Goal: Information Seeking & Learning: Learn about a topic

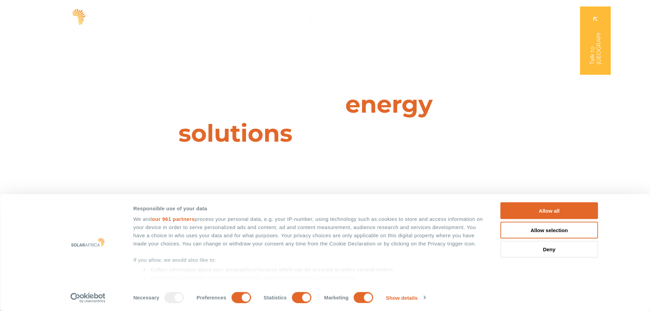
click at [547, 204] on button "Allow all" at bounding box center [550, 210] width 98 height 17
click at [532, 203] on div "I want cheaper electricity I want to go green I want to control my power" at bounding box center [325, 193] width 418 height 23
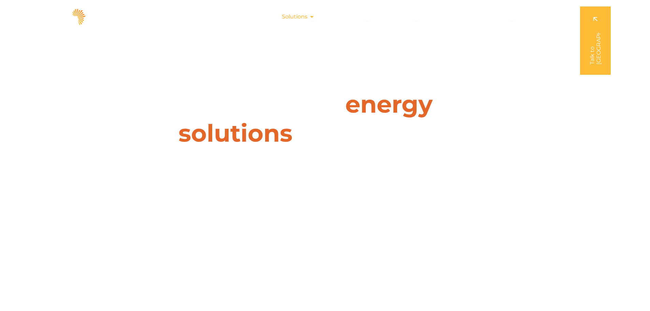
click at [313, 17] on icon "Menu" at bounding box center [311, 16] width 5 height 5
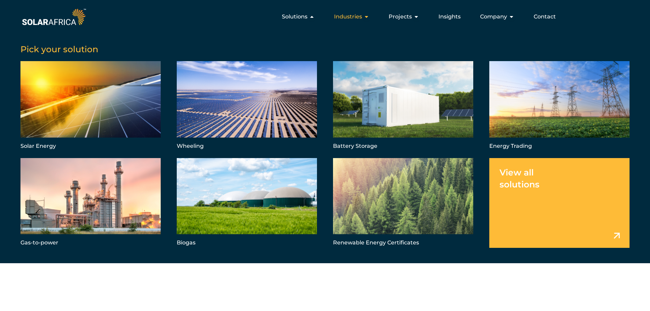
click at [367, 17] on icon "Menu" at bounding box center [366, 16] width 5 height 5
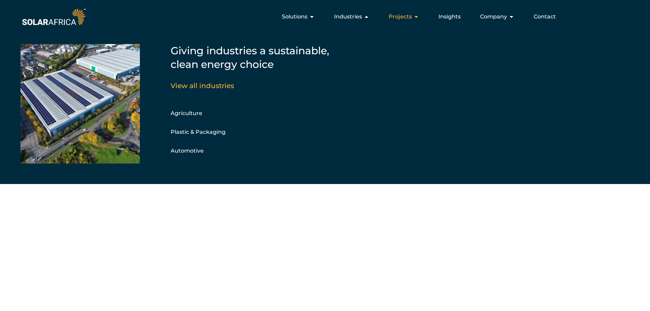
click at [411, 15] on span "Projects" at bounding box center [400, 17] width 23 height 8
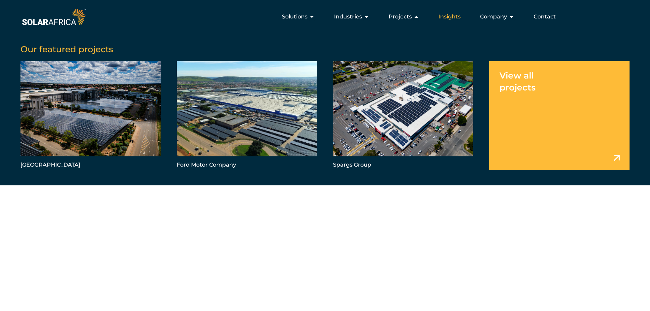
click at [454, 16] on span "Insights" at bounding box center [450, 17] width 22 height 8
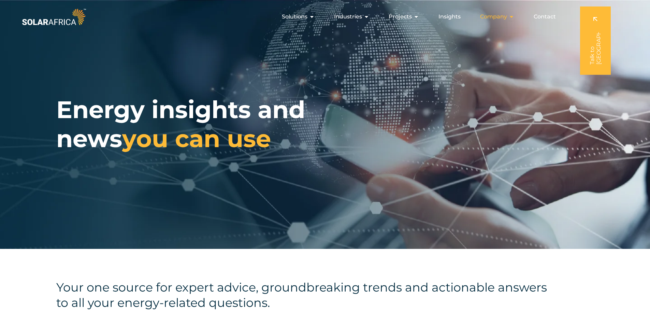
click at [495, 15] on span "Company" at bounding box center [493, 17] width 27 height 8
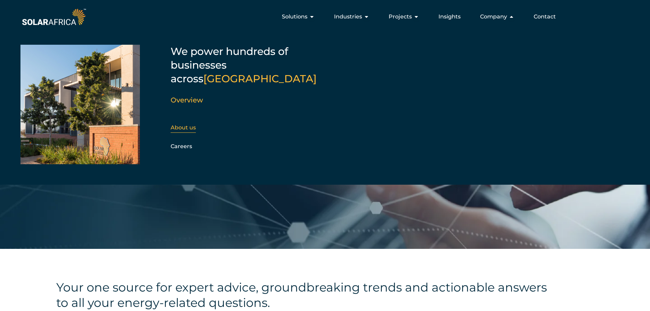
click at [189, 124] on link "About us" at bounding box center [183, 127] width 25 height 6
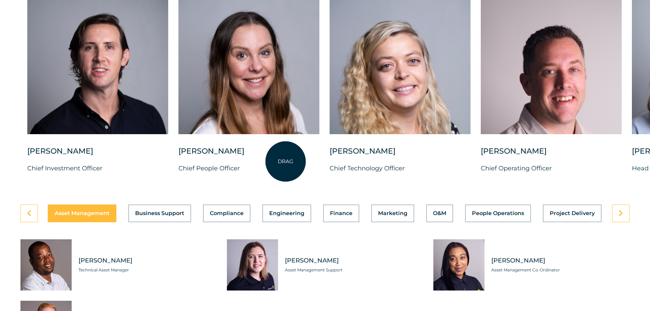
scroll to position [1923, 0]
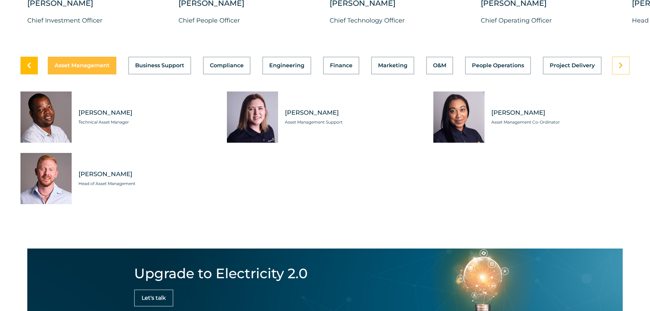
click at [36, 60] on link at bounding box center [28, 66] width 17 height 18
click at [165, 63] on span "Business Support" at bounding box center [159, 65] width 49 height 5
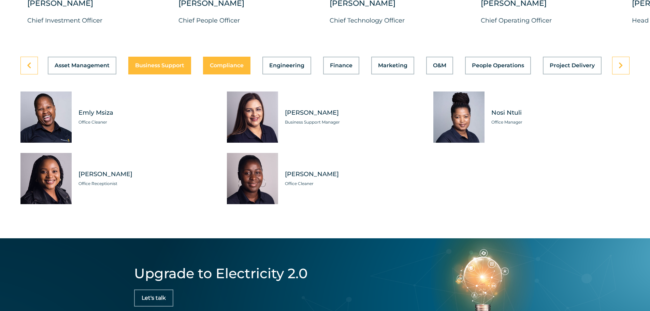
click at [236, 57] on button "Compliance" at bounding box center [226, 66] width 47 height 18
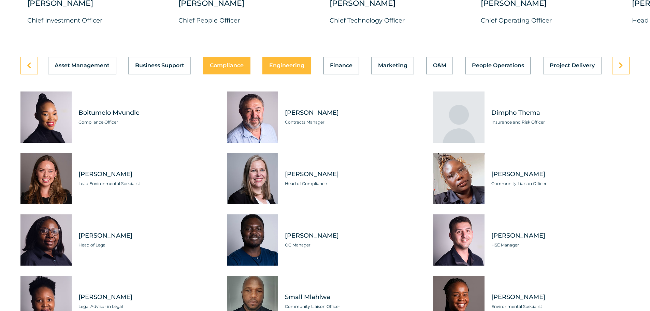
click at [280, 63] on span "Engineering" at bounding box center [286, 65] width 35 height 5
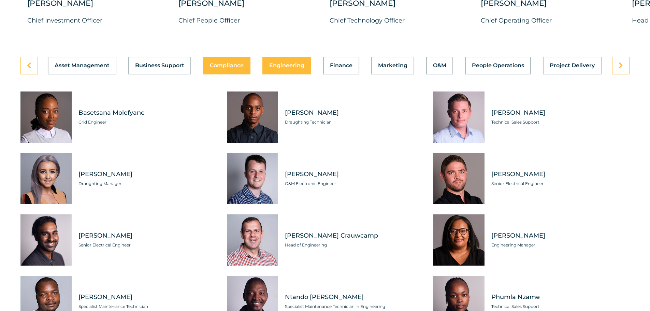
click at [228, 63] on span "Compliance" at bounding box center [227, 65] width 34 height 5
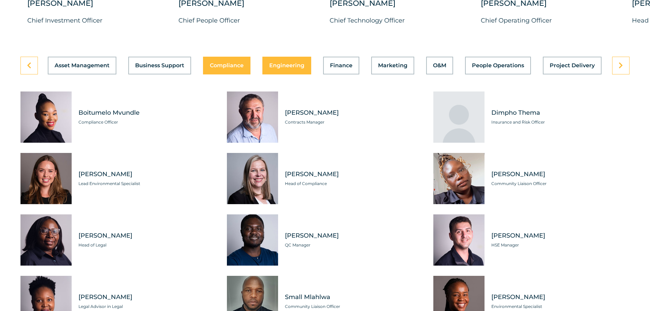
click at [299, 63] on span "Engineering" at bounding box center [286, 65] width 35 height 5
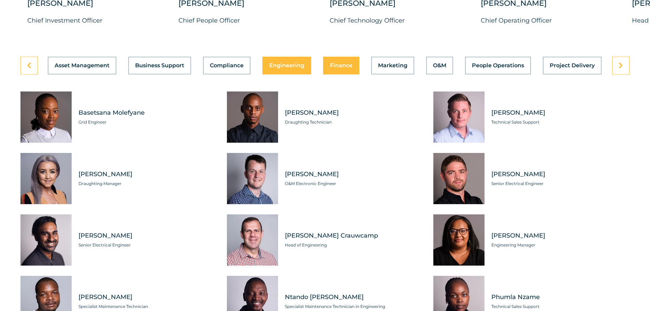
click at [352, 63] on span "Finance" at bounding box center [341, 65] width 23 height 5
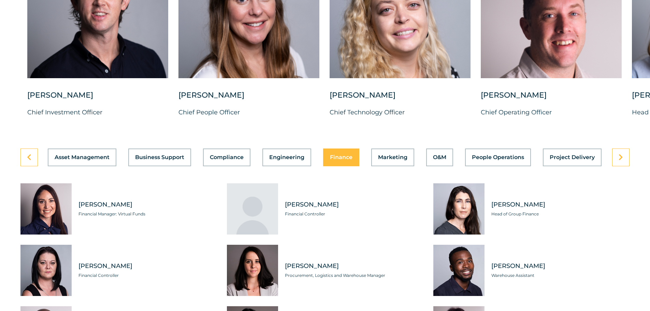
scroll to position [1775, 0]
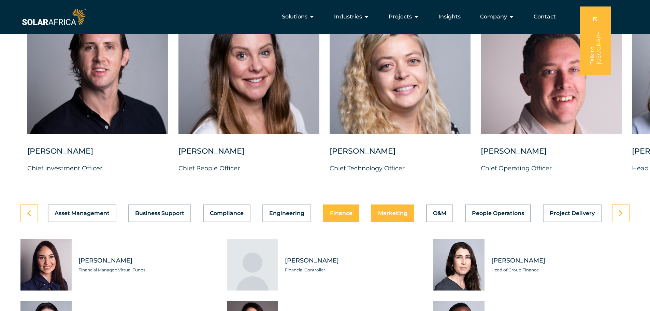
click at [390, 214] on button "Marketing" at bounding box center [392, 213] width 43 height 18
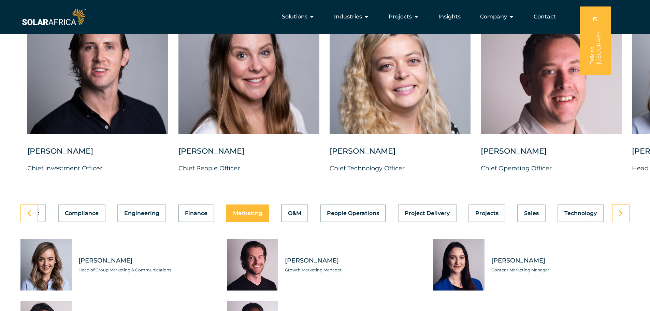
scroll to position [1923, 0]
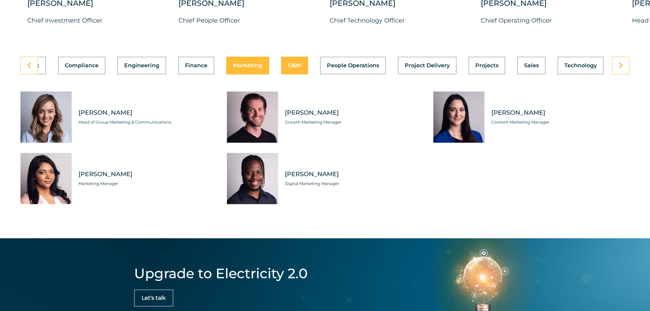
click at [297, 63] on span "O&M" at bounding box center [294, 65] width 13 height 5
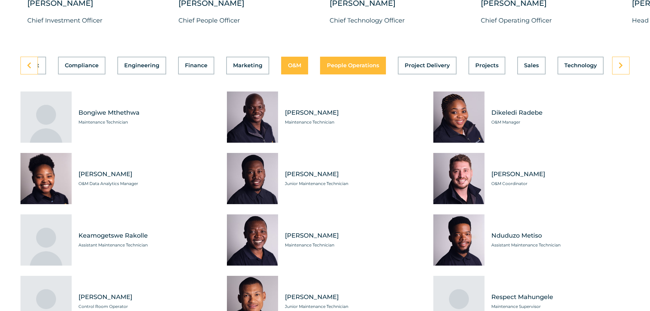
scroll to position [0, 145]
click at [350, 63] on span "People Operations" at bounding box center [353, 65] width 52 height 5
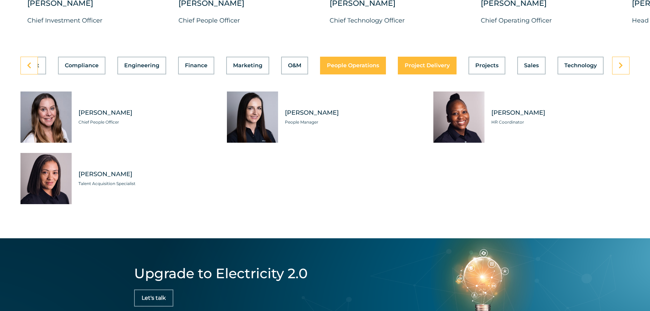
click at [430, 69] on button "Project Delivery" at bounding box center [427, 66] width 59 height 18
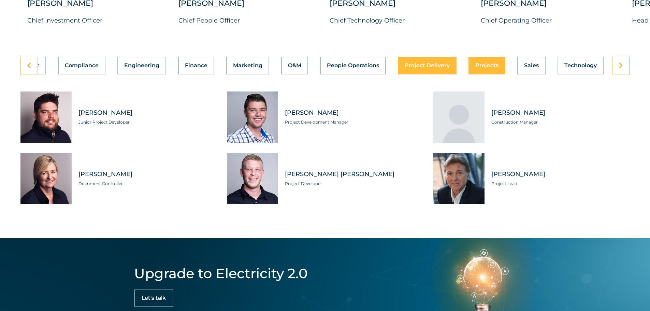
click at [473, 66] on button "Projects" at bounding box center [487, 66] width 37 height 18
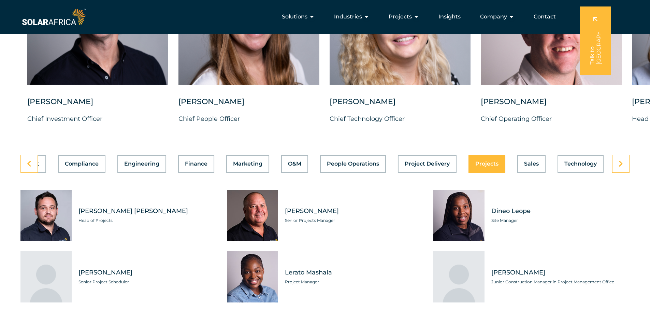
scroll to position [1775, 0]
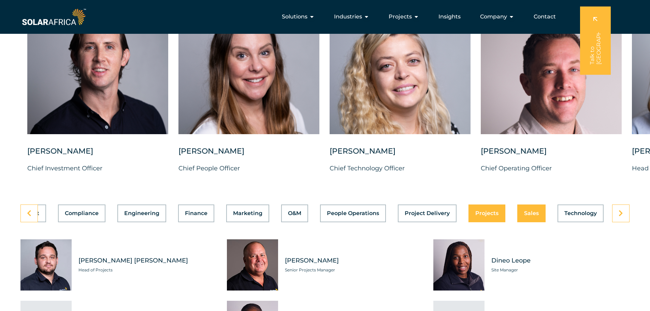
click at [524, 214] on button "Sales" at bounding box center [532, 213] width 28 height 18
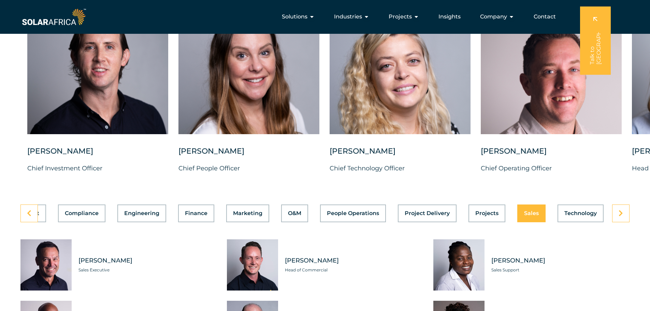
drag, startPoint x: 650, startPoint y: 198, endPoint x: 651, endPoint y: 203, distance: 6.0
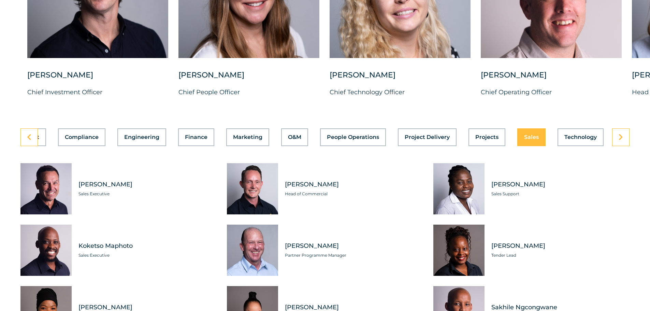
scroll to position [1858, 0]
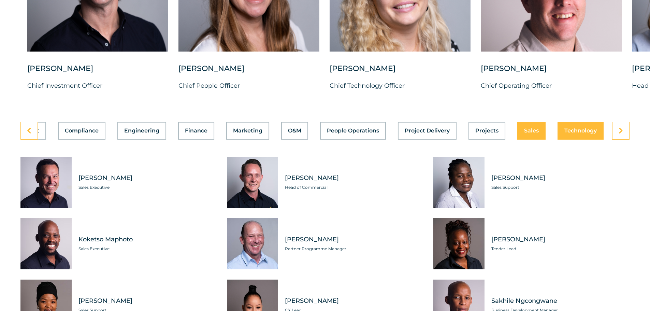
click at [579, 128] on span "Technology" at bounding box center [581, 130] width 32 height 5
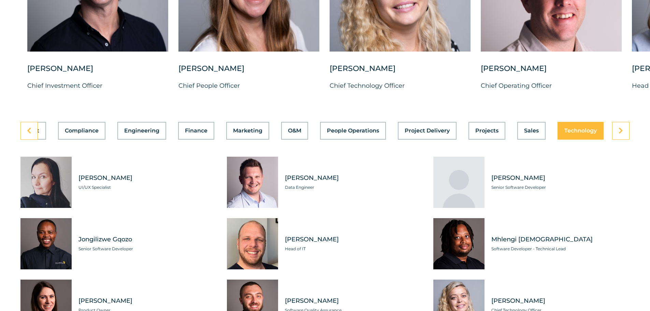
scroll to position [0, 145]
click at [624, 122] on link at bounding box center [620, 131] width 17 height 18
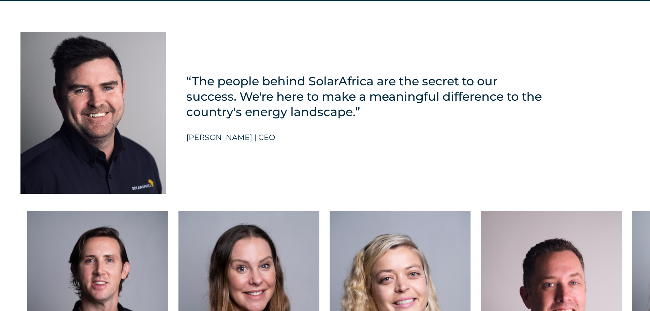
scroll to position [1710, 0]
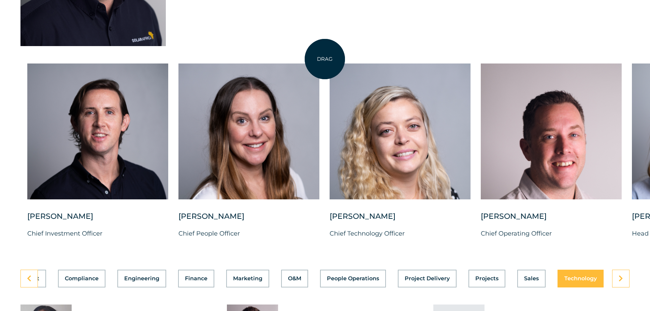
click at [325, 63] on div "[PERSON_NAME] Chief Investment Officer [PERSON_NAME] Chief People Officer [PERS…" at bounding box center [632, 156] width 1264 height 186
click at [325, 57] on div "DRAG [PERSON_NAME] Chief Investment Officer [PERSON_NAME] Chief People Officer …" at bounding box center [325, 163] width 650 height 214
click at [324, 56] on div "DRAG [PERSON_NAME] Chief Investment Officer [PERSON_NAME] Chief People Officer …" at bounding box center [325, 163] width 650 height 214
